Goal: Information Seeking & Learning: Learn about a topic

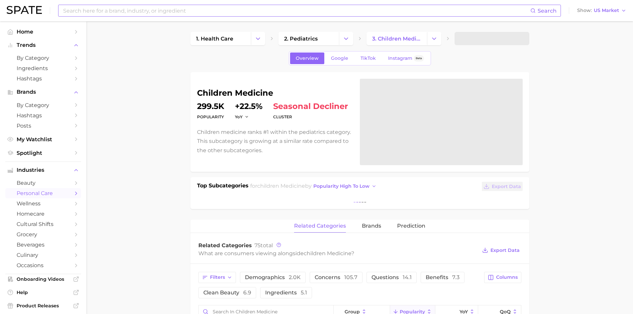
click at [190, 11] on input at bounding box center [296, 10] width 468 height 11
type input "r"
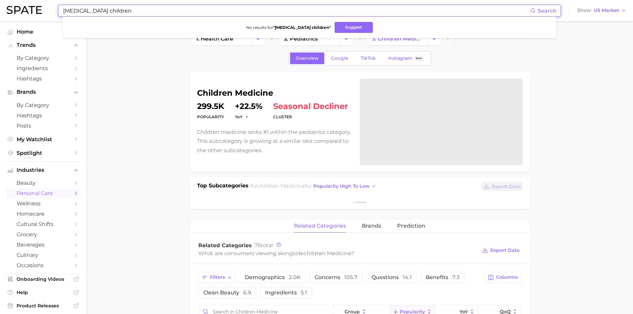
drag, startPoint x: 129, startPoint y: 11, endPoint x: 0, endPoint y: 0, distance: 129.7
click at [0, 0] on html "[MEDICAL_DATA] children Search No results for " [MEDICAL_DATA] children " Sugge…" at bounding box center [316, 157] width 633 height 314
click at [73, 9] on input "kids [MEDICAL_DATA]" at bounding box center [296, 10] width 468 height 11
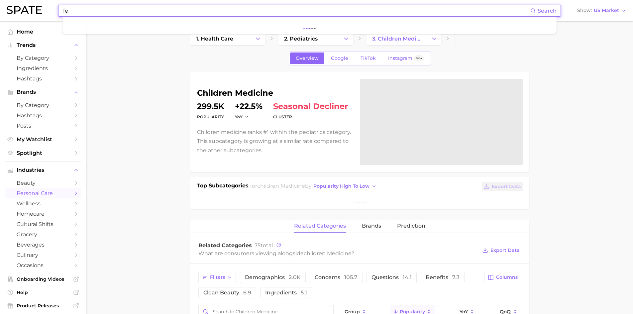
type input "f"
type input "[MEDICAL_DATA]"
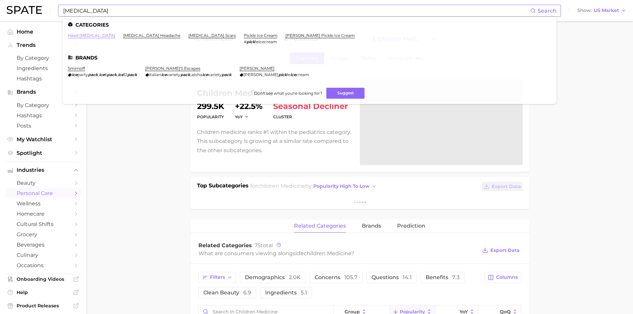
click at [83, 34] on link "head [MEDICAL_DATA]" at bounding box center [91, 35] width 47 height 5
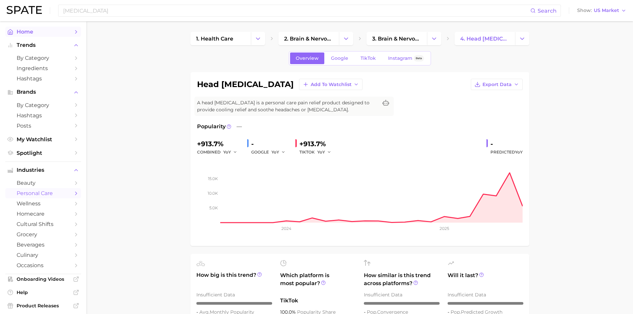
click at [27, 30] on span "Home" at bounding box center [43, 32] width 53 height 6
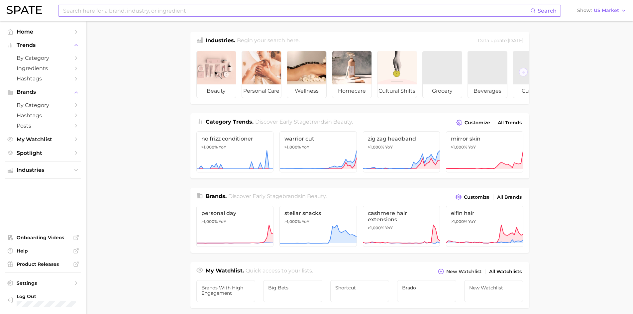
click at [163, 9] on input at bounding box center [296, 10] width 468 height 11
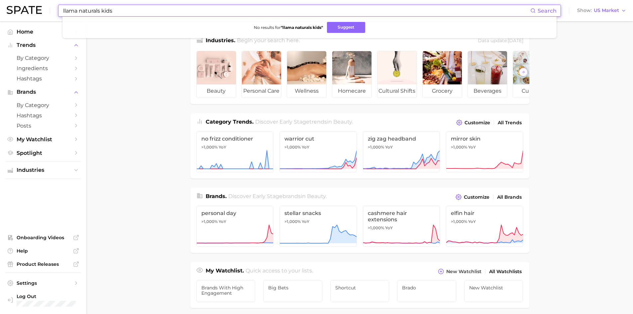
click at [140, 11] on input "llama naturals kids" at bounding box center [296, 10] width 468 height 11
type input "llama naturals"
click at [36, 93] on span "Brands" at bounding box center [43, 92] width 53 height 6
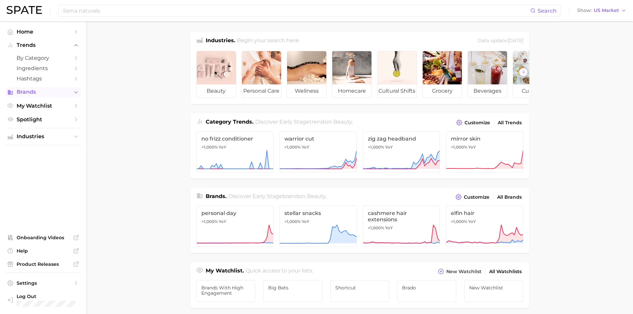
click at [50, 89] on button "Brands" at bounding box center [43, 92] width 76 height 10
click at [100, 10] on input "llama naturals" at bounding box center [296, 10] width 468 height 11
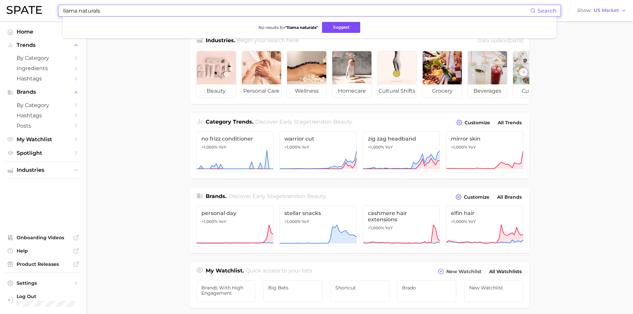
click at [348, 22] on button "Suggest" at bounding box center [341, 27] width 38 height 11
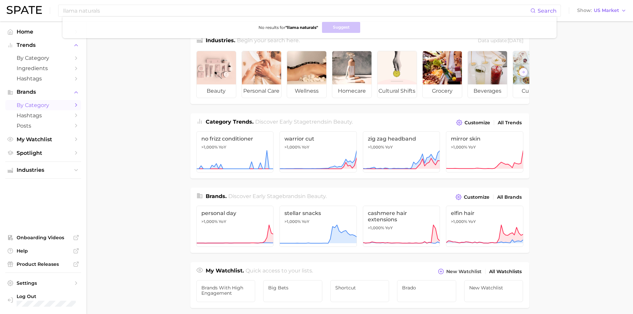
click at [32, 106] on span "by Category" at bounding box center [43, 105] width 53 height 6
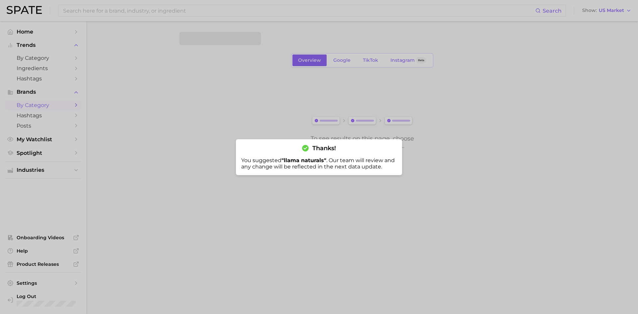
click at [175, 162] on div at bounding box center [319, 157] width 638 height 314
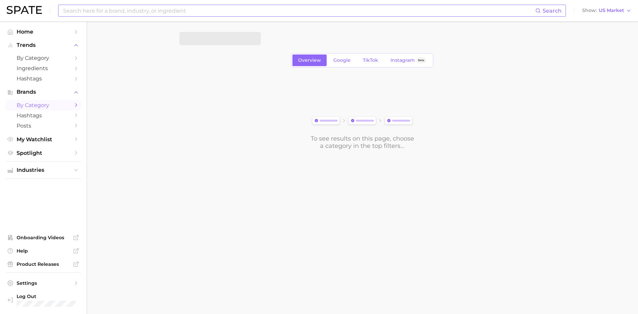
click at [124, 12] on input at bounding box center [298, 10] width 473 height 11
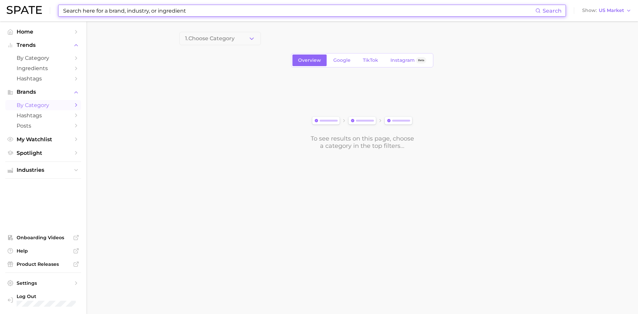
click at [96, 6] on input at bounding box center [298, 10] width 473 height 11
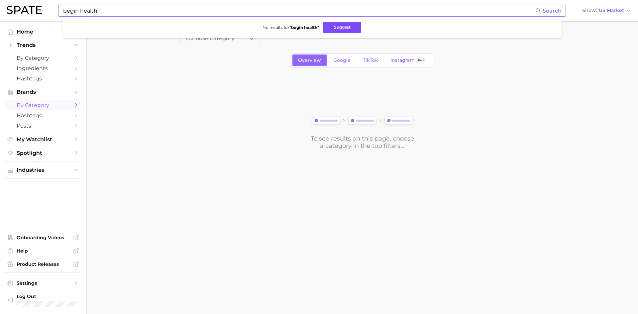
click at [354, 29] on button "Suggest" at bounding box center [342, 27] width 38 height 11
click at [145, 11] on input "begin health" at bounding box center [298, 10] width 473 height 11
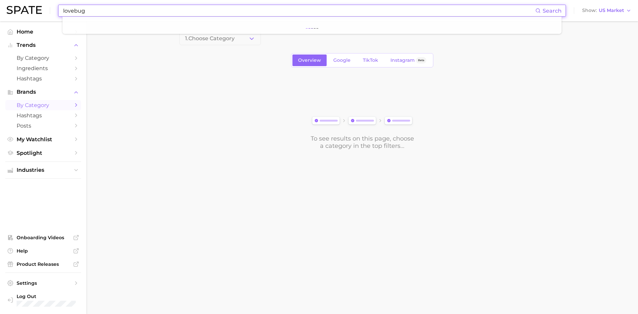
type input "lovebug"
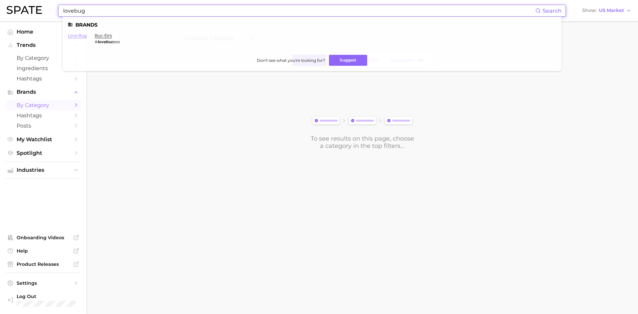
click at [77, 35] on link "love bug" at bounding box center [77, 35] width 19 height 5
